Goal: Information Seeking & Learning: Learn about a topic

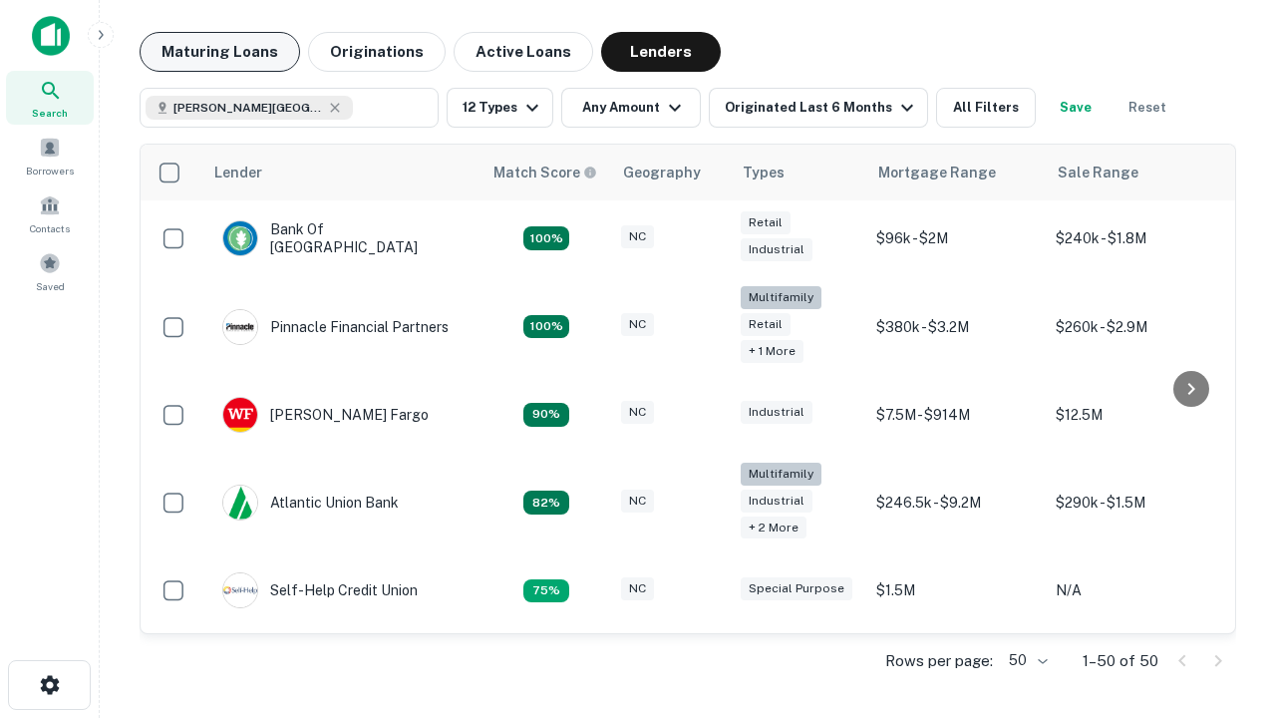
click at [219, 52] on button "Maturing Loans" at bounding box center [220, 52] width 160 height 40
